Goal: Task Accomplishment & Management: Use online tool/utility

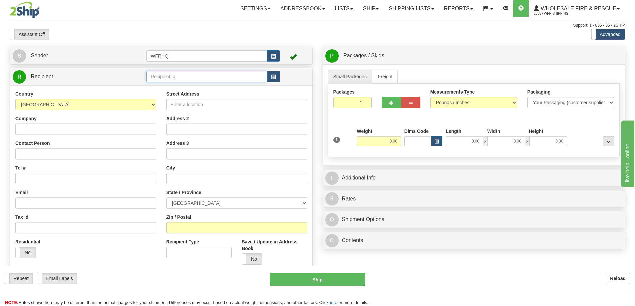
click at [180, 78] on input "text" at bounding box center [206, 76] width 121 height 11
click at [195, 76] on input "text" at bounding box center [206, 76] width 121 height 11
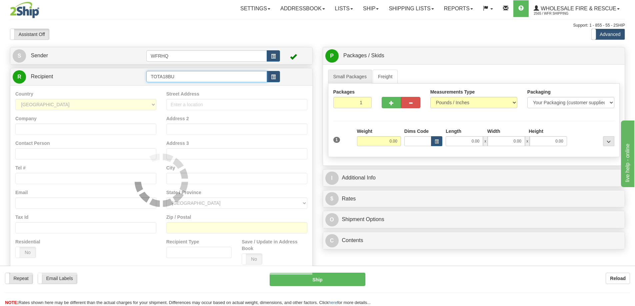
type input "TOTA18BU"
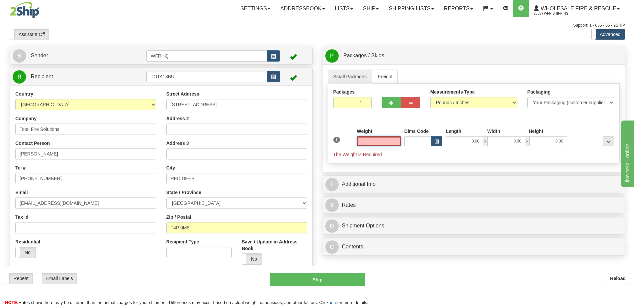
click at [384, 142] on input "text" at bounding box center [379, 141] width 44 height 10
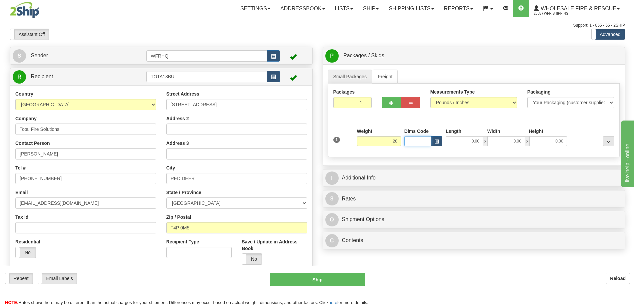
type input "28.00"
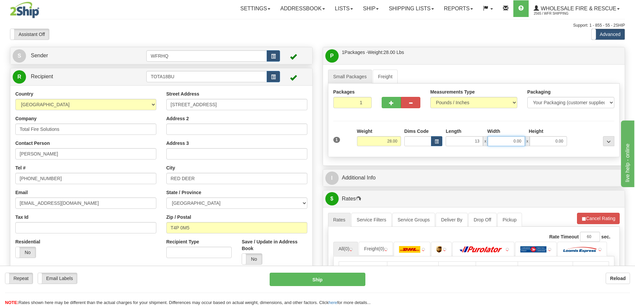
type input "13.00"
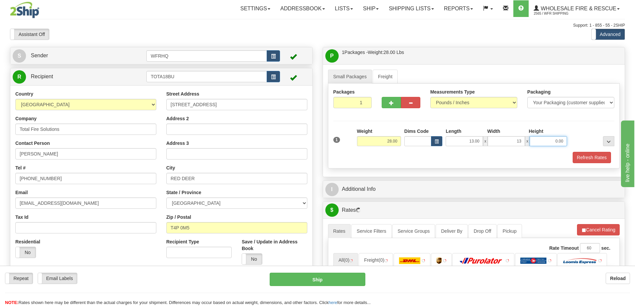
type input "13.00"
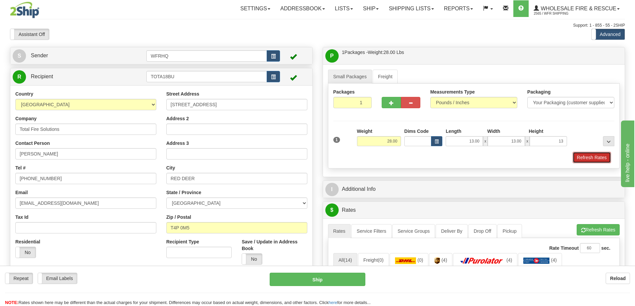
type input "13.00"
click at [598, 158] on button "Refresh Rates" at bounding box center [592, 157] width 38 height 11
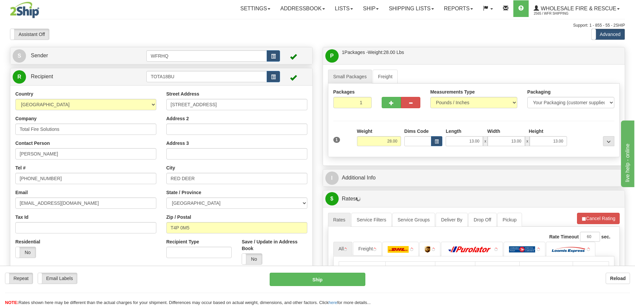
click at [427, 188] on div "P Packages / Skids 1 Packages - Weight: 28.00 Lbs 1 Skids - Weight: NaN Lbs Shi…" at bounding box center [474, 213] width 313 height 333
click at [425, 185] on div "I Additional Info" at bounding box center [474, 178] width 302 height 17
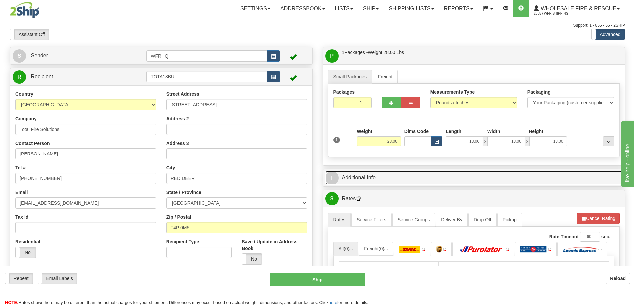
click at [425, 182] on link "I Additional Info" at bounding box center [473, 178] width 297 height 14
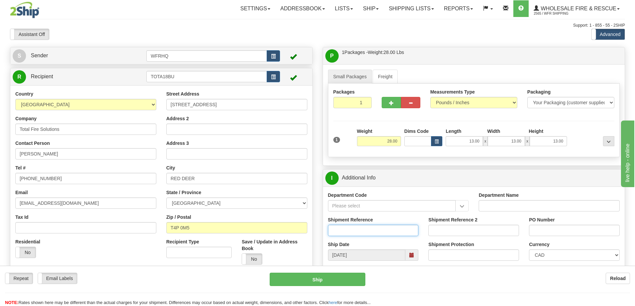
click at [361, 230] on input "Shipment Reference" at bounding box center [373, 230] width 91 height 11
type input "S46925-31037"
type input "Cam - Manifolds"
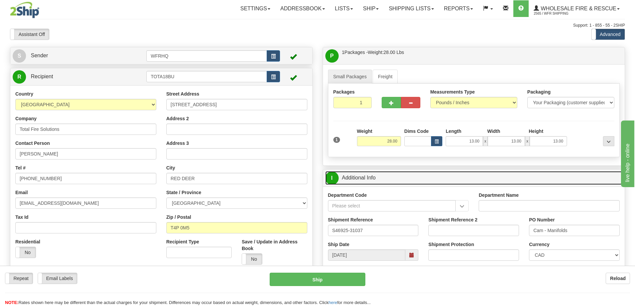
click at [446, 175] on link "I Additional Info" at bounding box center [473, 178] width 297 height 14
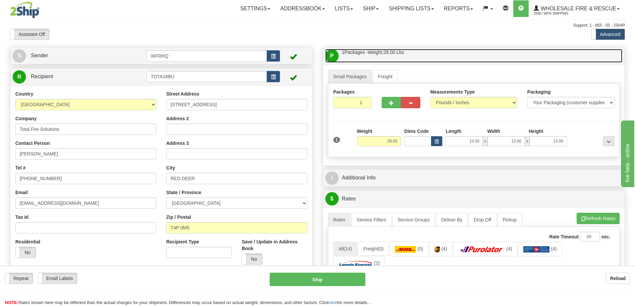
click at [434, 55] on link "P Packages / Skids 1 Packages - Weight: 28.00 Lbs 1 Skids - Weight: NaN Lbs" at bounding box center [473, 56] width 297 height 14
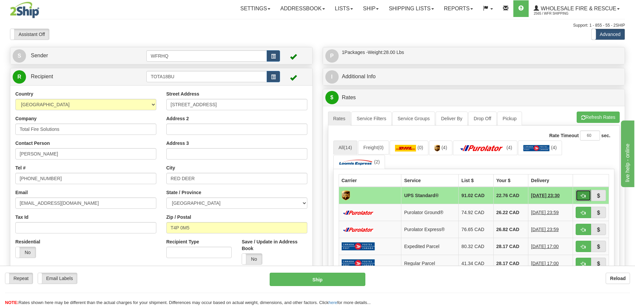
click at [583, 196] on span "button" at bounding box center [583, 196] width 5 height 4
type input "11"
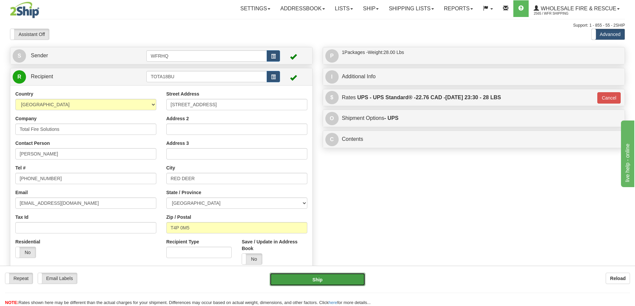
click at [334, 285] on button "Ship" at bounding box center [318, 279] width 96 height 13
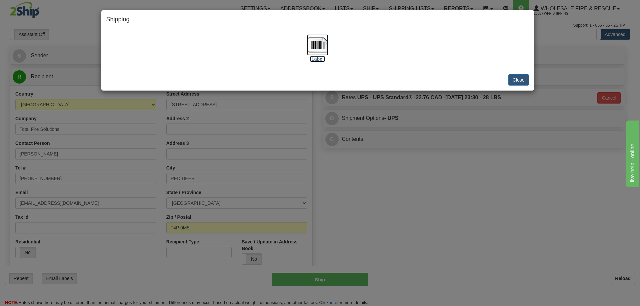
click at [314, 47] on img at bounding box center [317, 44] width 21 height 21
click at [519, 81] on button "Close" at bounding box center [519, 79] width 21 height 11
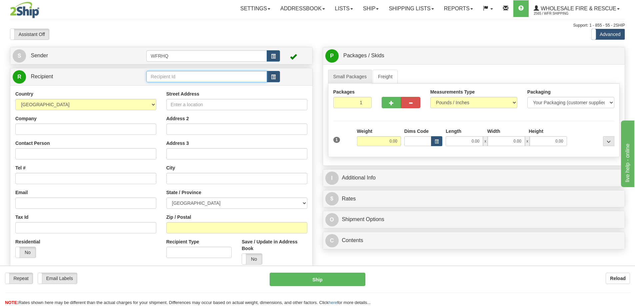
click at [166, 74] on input "text" at bounding box center [206, 76] width 121 height 11
type input "GRAN8111"
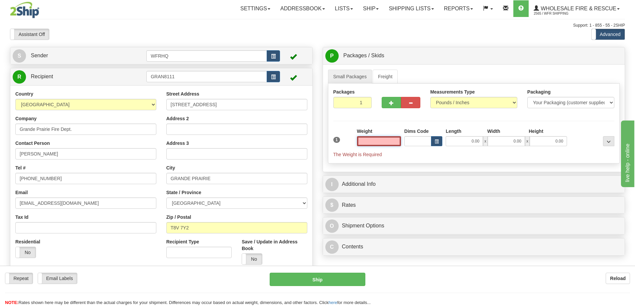
click at [376, 144] on input "text" at bounding box center [379, 141] width 44 height 10
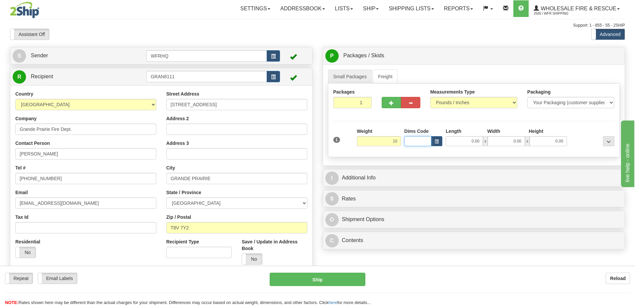
type input "10.00"
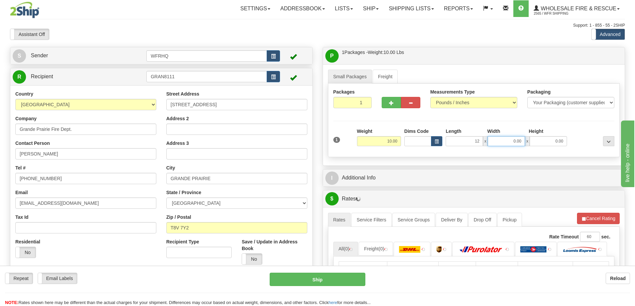
type input "12.00"
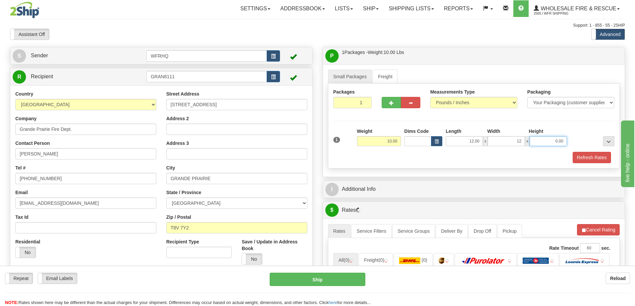
type input "12.00"
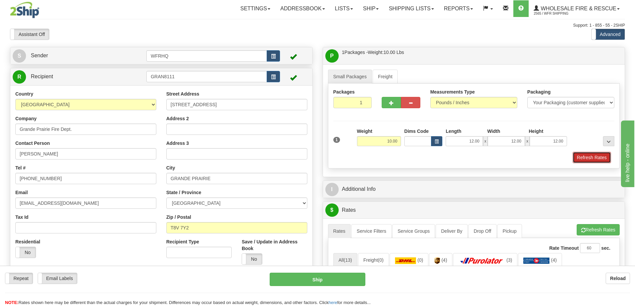
click at [584, 159] on button "Refresh Rates" at bounding box center [592, 157] width 38 height 11
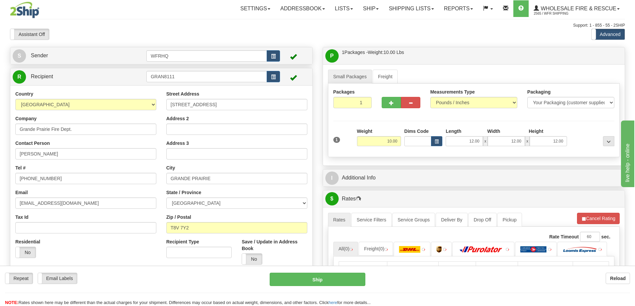
click at [395, 186] on div "I Additional Info" at bounding box center [474, 178] width 302 height 17
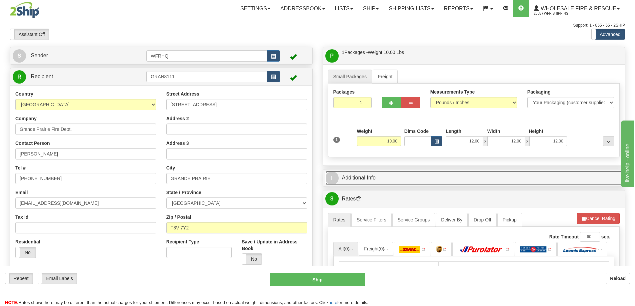
click at [395, 183] on link "I Additional Info" at bounding box center [473, 178] width 297 height 14
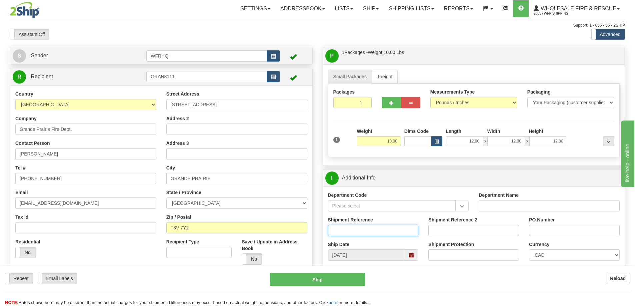
click at [353, 230] on input "Shipment Reference" at bounding box center [373, 230] width 91 height 11
type input "S44810-29576"
type input "PO#CGP1022016"
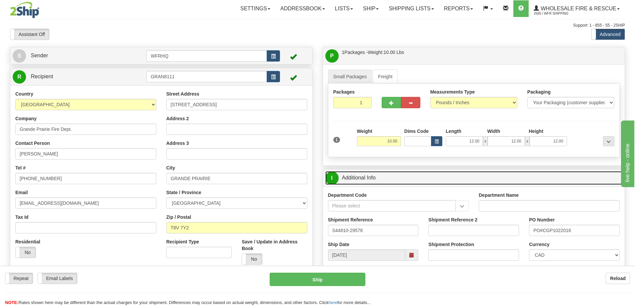
click at [441, 182] on link "I Additional Info" at bounding box center [473, 178] width 297 height 14
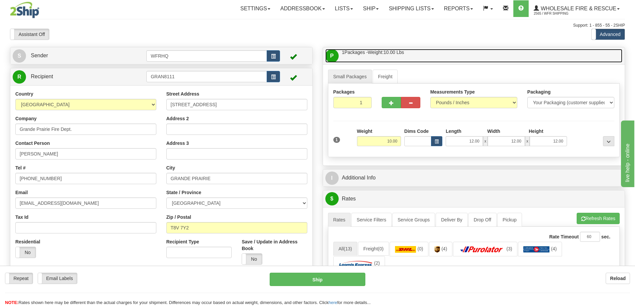
click at [437, 54] on link "P Packages / Skids 1 Packages - Weight: 10.00 Lbs 1 Skids - Weight: NaN Lbs" at bounding box center [473, 56] width 297 height 14
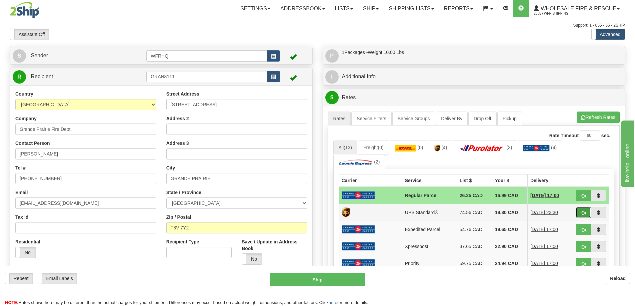
click at [580, 214] on button "button" at bounding box center [583, 212] width 15 height 11
type input "11"
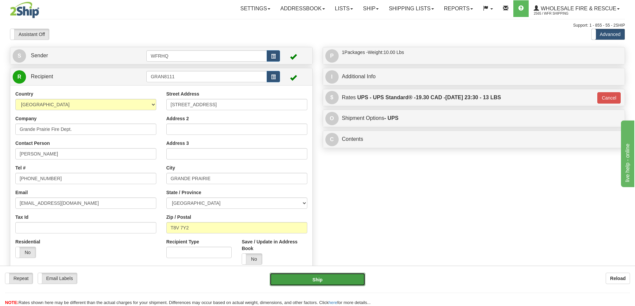
click at [325, 277] on button "Ship" at bounding box center [318, 279] width 96 height 13
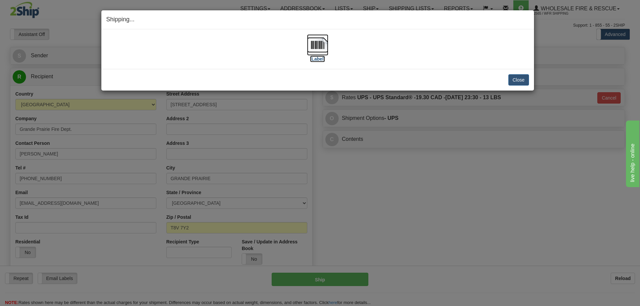
click at [312, 45] on img at bounding box center [317, 44] width 21 height 21
click at [526, 78] on button "Close" at bounding box center [519, 79] width 21 height 11
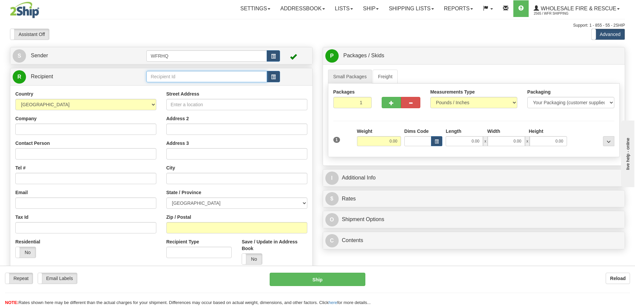
click at [224, 81] on input "text" at bounding box center [206, 76] width 121 height 11
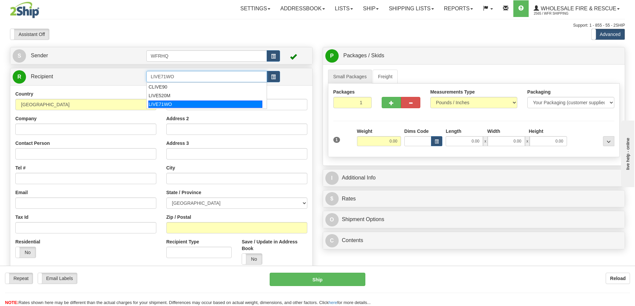
type input "LIVE71WO"
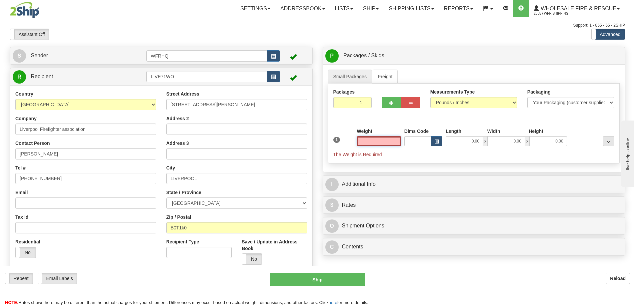
click at [376, 140] on input "text" at bounding box center [379, 141] width 44 height 10
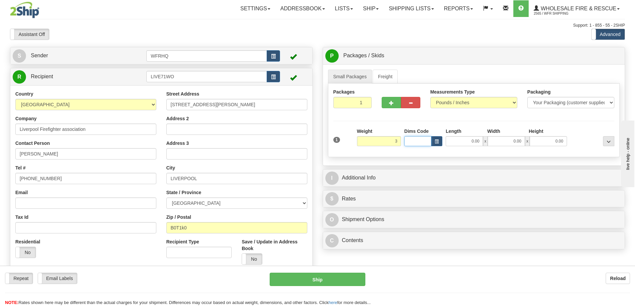
type input "3.00"
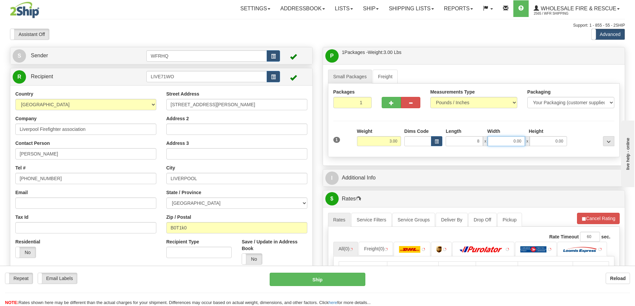
type input "8.00"
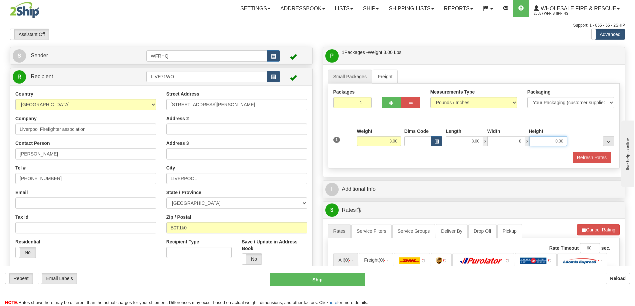
type input "8.00"
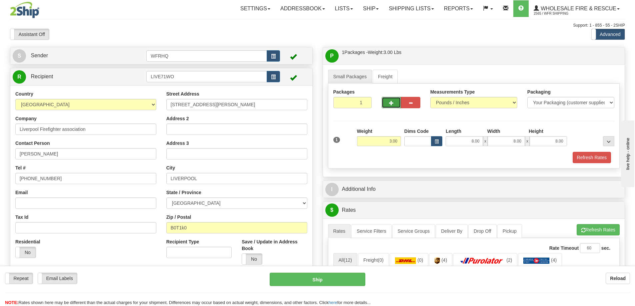
click at [386, 100] on button "button" at bounding box center [391, 102] width 19 height 11
radio input "true"
type input "2"
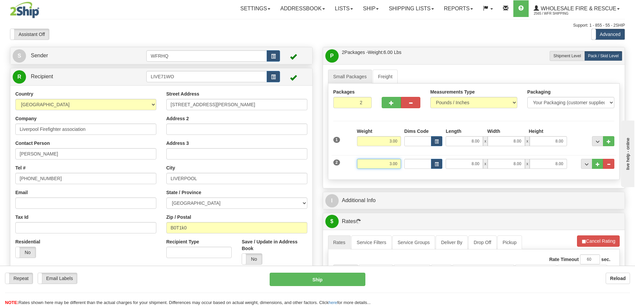
drag, startPoint x: 374, startPoint y: 161, endPoint x: 445, endPoint y: 164, distance: 71.4
click at [445, 164] on div "2 Weight 3.00 Dims Code Length Width Height" at bounding box center [474, 163] width 285 height 22
type input "28.00"
type input "16"
type input "20.00"
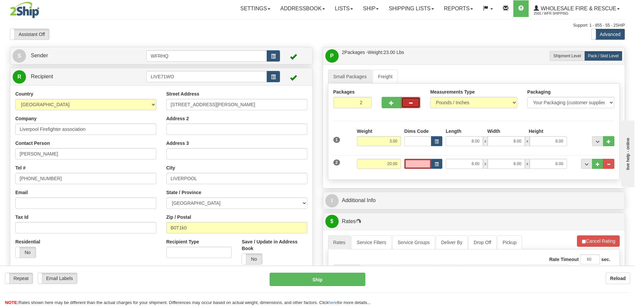
click at [412, 107] on button "button" at bounding box center [410, 102] width 19 height 11
radio input "true"
type input "1"
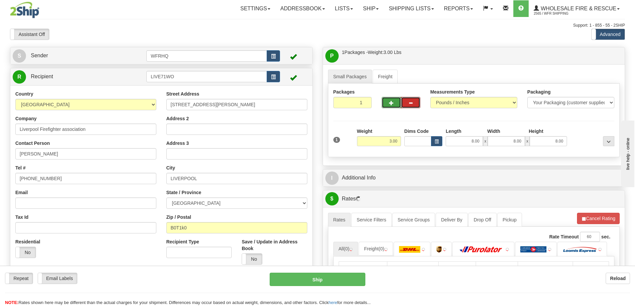
click at [385, 98] on button "button" at bounding box center [391, 102] width 19 height 11
radio input "true"
type input "2"
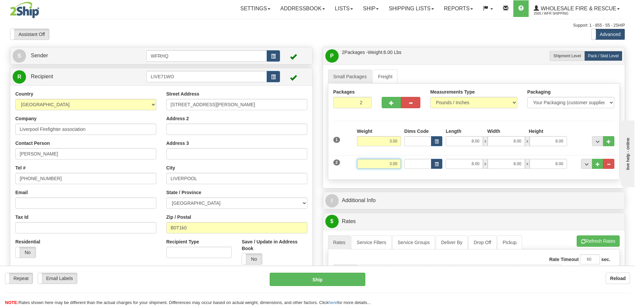
drag, startPoint x: 388, startPoint y: 164, endPoint x: 417, endPoint y: 164, distance: 29.3
click at [417, 164] on div "2 Weight 3.00 Dims Code Length Width Height" at bounding box center [474, 163] width 285 height 22
type input "20.00"
type input "28.00"
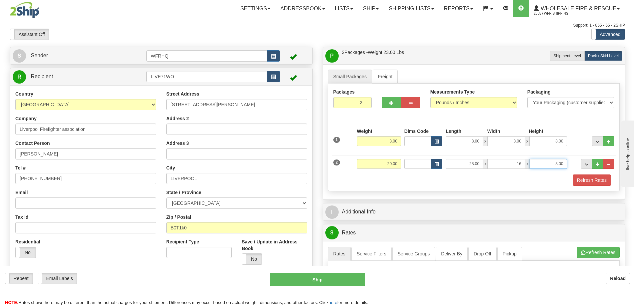
type input "16.00"
type input "8.00"
click at [593, 174] on div "Packaging Your Packaging (customer supplied) Envelope (carrier supplied) Pack (…" at bounding box center [485, 174] width 261 height 0
click at [592, 176] on button "Refresh Rates" at bounding box center [592, 180] width 38 height 11
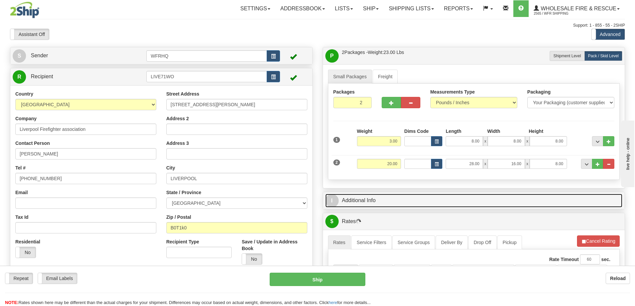
click at [455, 195] on link "I Additional Info" at bounding box center [473, 201] width 297 height 14
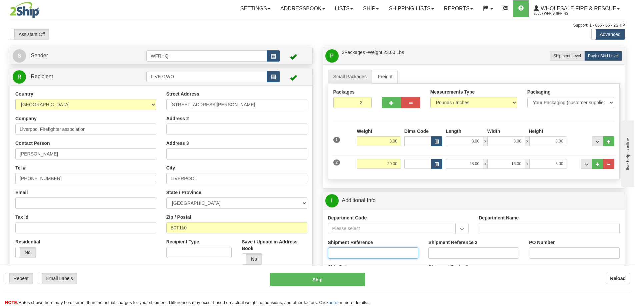
click at [362, 255] on input "Shipment Reference" at bounding box center [373, 253] width 91 height 11
type input "S46906-31021"
type input "2025-TM0915"
click at [467, 215] on div "Department Code" at bounding box center [398, 225] width 141 height 20
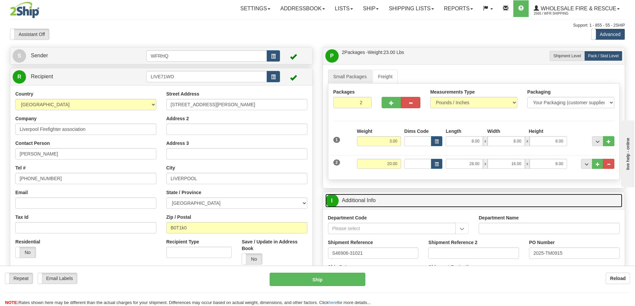
click at [468, 204] on link "I Additional Info" at bounding box center [473, 201] width 297 height 14
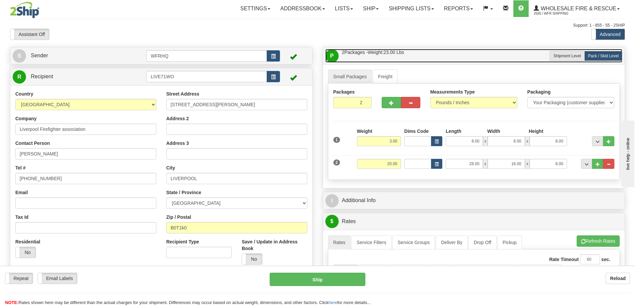
click at [455, 53] on link "P Packages / Skids 2 Packages - Weight: 23.00 Lbs 1 Skids - Weight: 0.00 Lbs" at bounding box center [473, 56] width 297 height 14
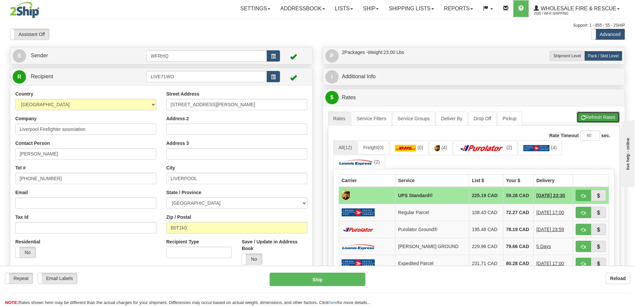
click at [589, 117] on button "Refresh Rates" at bounding box center [598, 117] width 43 height 11
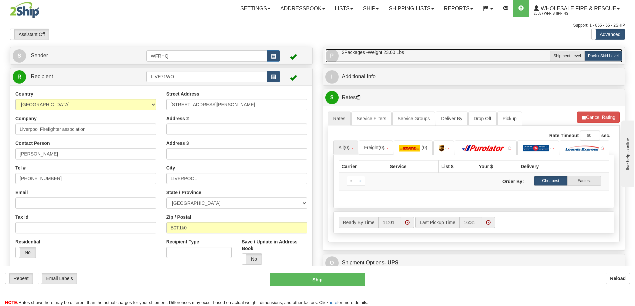
click at [420, 59] on link "P Packages / Skids 2 Packages - Weight: 23.00 Lbs 1 Skids - Weight: 0.00 Lbs" at bounding box center [473, 56] width 297 height 14
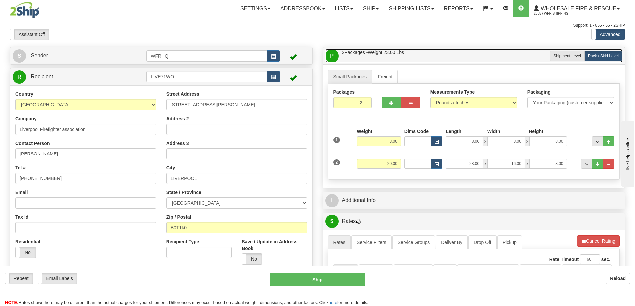
click at [420, 59] on link "P Packages / Skids 2 Packages - Weight: 23.00 Lbs 1 Skids - Weight: 0.00 Lbs" at bounding box center [473, 56] width 297 height 14
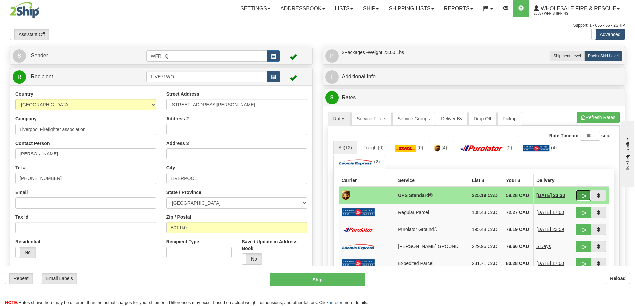
click at [581, 196] on span "button" at bounding box center [583, 196] width 5 height 4
type input "11"
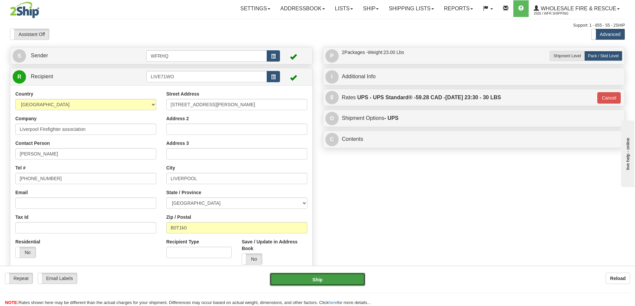
click at [330, 277] on button "Ship" at bounding box center [318, 279] width 96 height 13
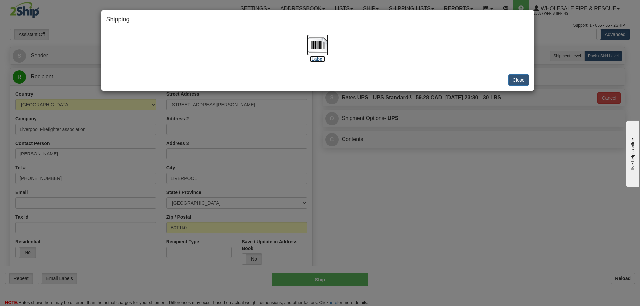
click at [307, 46] on img at bounding box center [317, 44] width 21 height 21
click at [519, 83] on button "Close" at bounding box center [519, 79] width 21 height 11
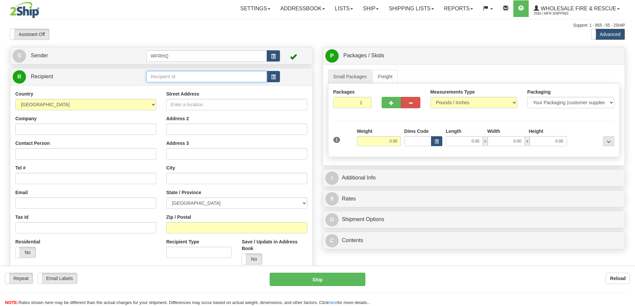
click at [186, 77] on input "text" at bounding box center [206, 76] width 121 height 11
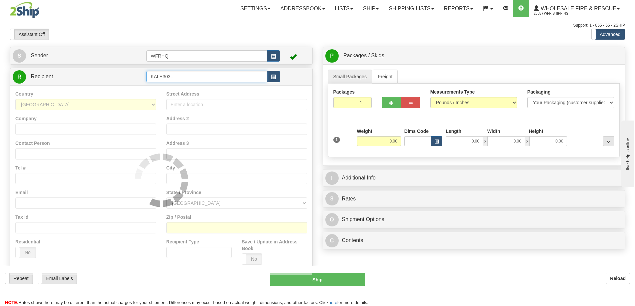
type input "KALE303L"
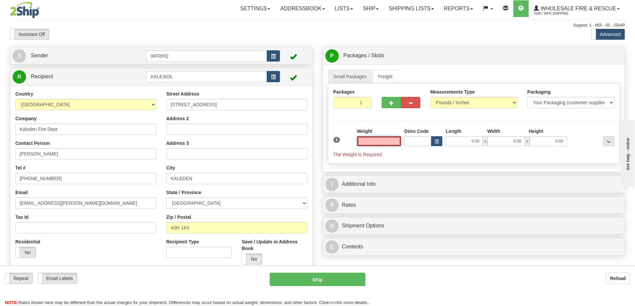
click at [384, 137] on input "text" at bounding box center [379, 141] width 44 height 10
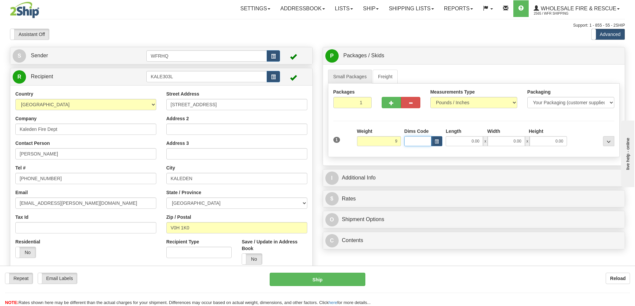
type input "9.00"
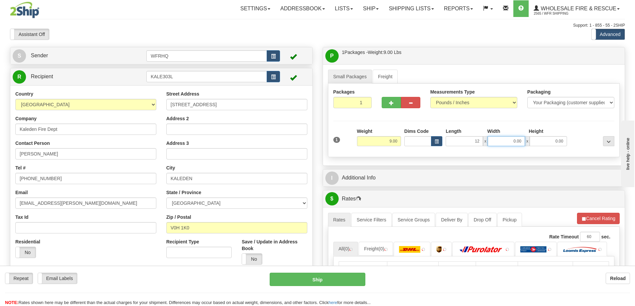
type input "12.00"
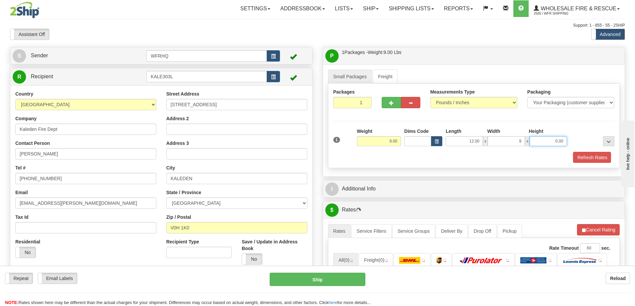
type input "9.00"
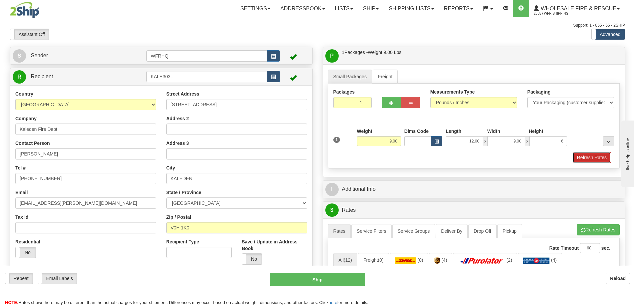
type input "6.00"
click at [589, 154] on button "Refresh Rates" at bounding box center [592, 157] width 38 height 11
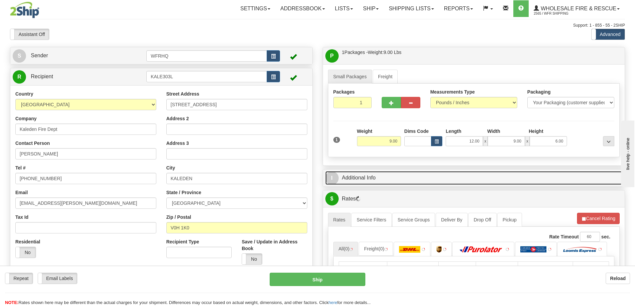
click at [476, 180] on link "I Additional Info" at bounding box center [473, 178] width 297 height 14
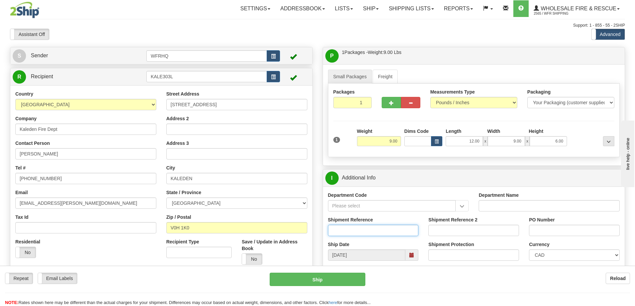
click at [350, 229] on input "Shipment Reference" at bounding box center [373, 230] width 91 height 11
type input "S44815-29498"
type input "[PERSON_NAME]"
click at [425, 240] on div "Shipment Reference 2" at bounding box center [473, 229] width 101 height 25
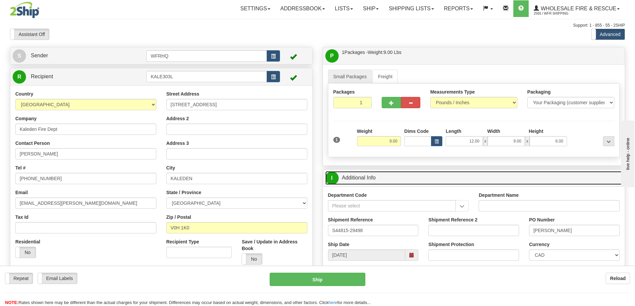
click at [424, 178] on link "I Additional Info" at bounding box center [473, 178] width 297 height 14
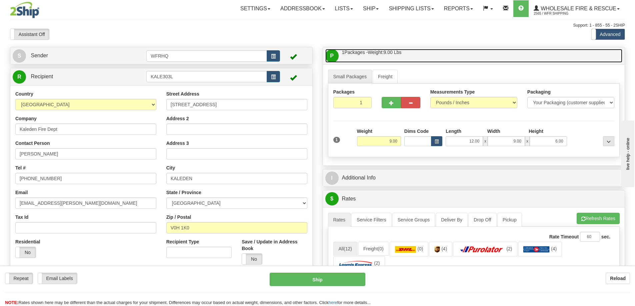
click at [436, 54] on link "P Packages / Skids 1 Packages - Weight: 9.00 Lbs 1 Skids - Weight: NaN Lbs" at bounding box center [473, 56] width 297 height 14
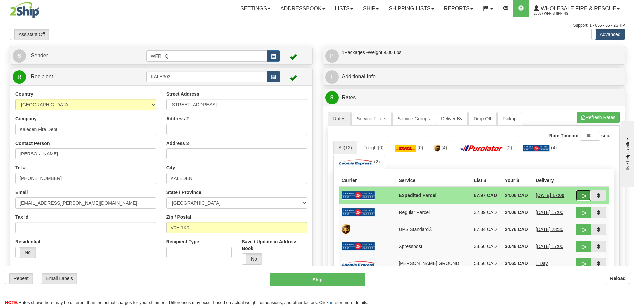
click at [585, 194] on span "button" at bounding box center [583, 196] width 5 height 4
type input "DOM.EP"
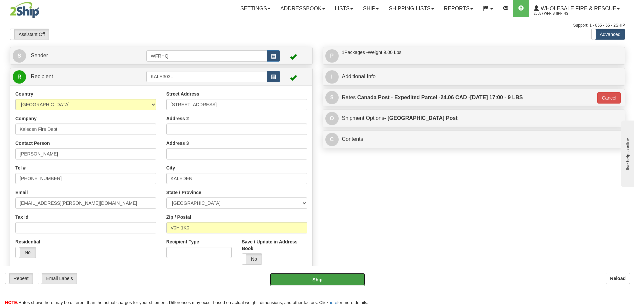
click at [324, 282] on button "Ship" at bounding box center [318, 279] width 96 height 13
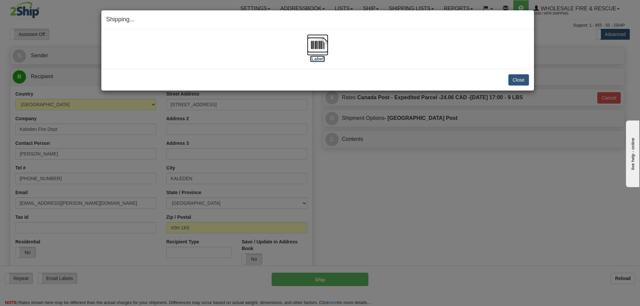
click at [313, 43] on img at bounding box center [317, 44] width 21 height 21
